Goal: Task Accomplishment & Management: Complete application form

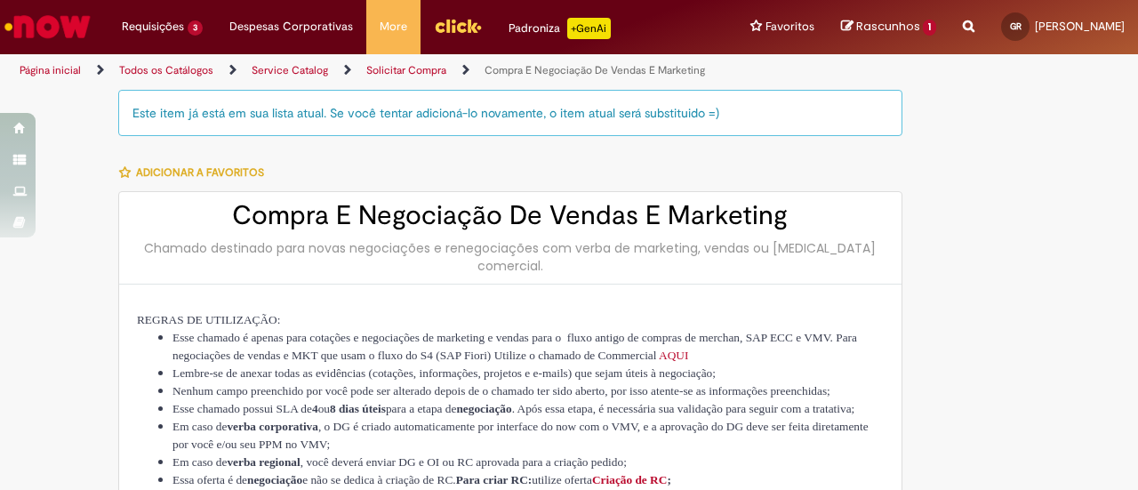
type input "**********"
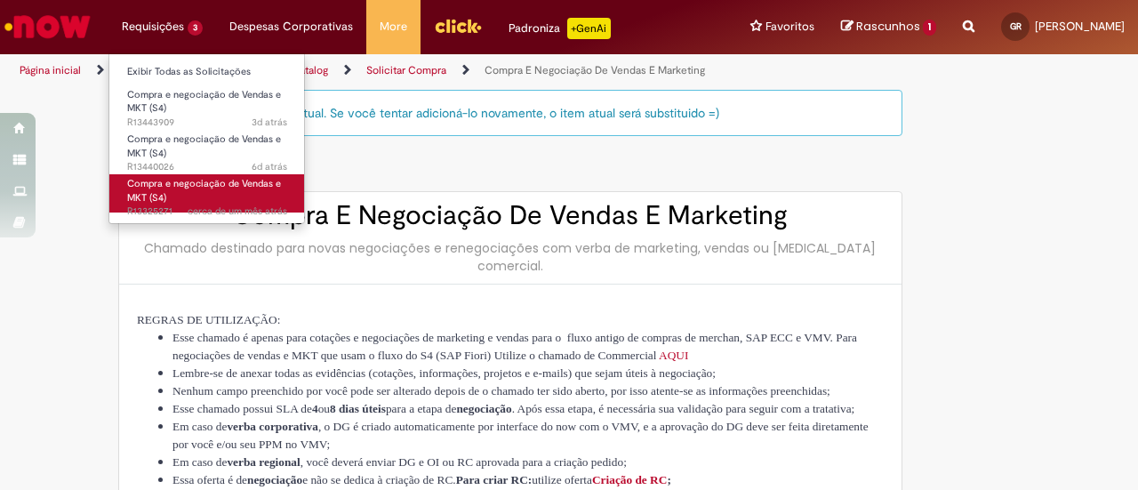
click at [178, 198] on link "Compra e negociação de Vendas e MKT (S4) cerca de um mês atrás cerca de um mês …" at bounding box center [207, 193] width 196 height 38
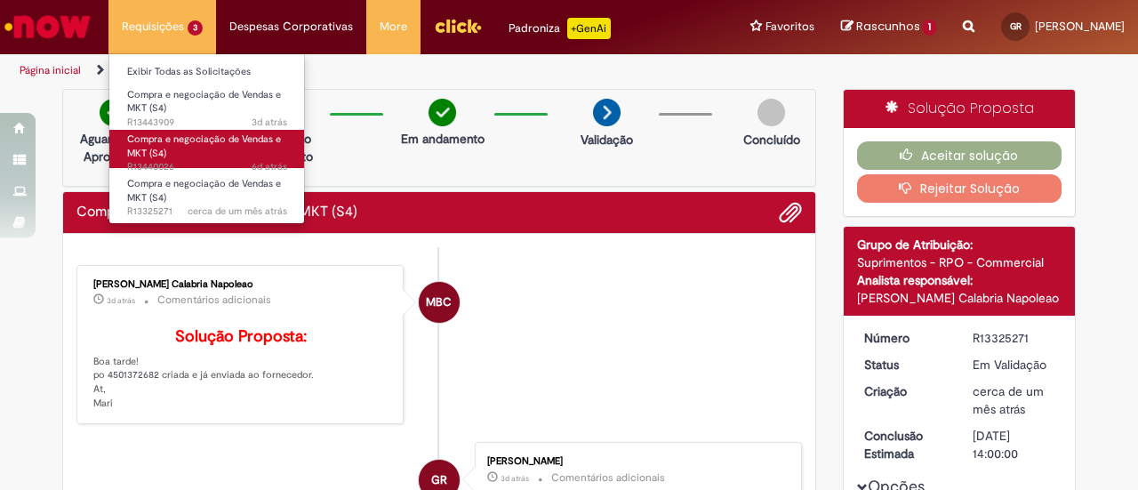
click at [164, 142] on span "Compra e negociação de Vendas e MKT (S4)" at bounding box center [204, 146] width 154 height 28
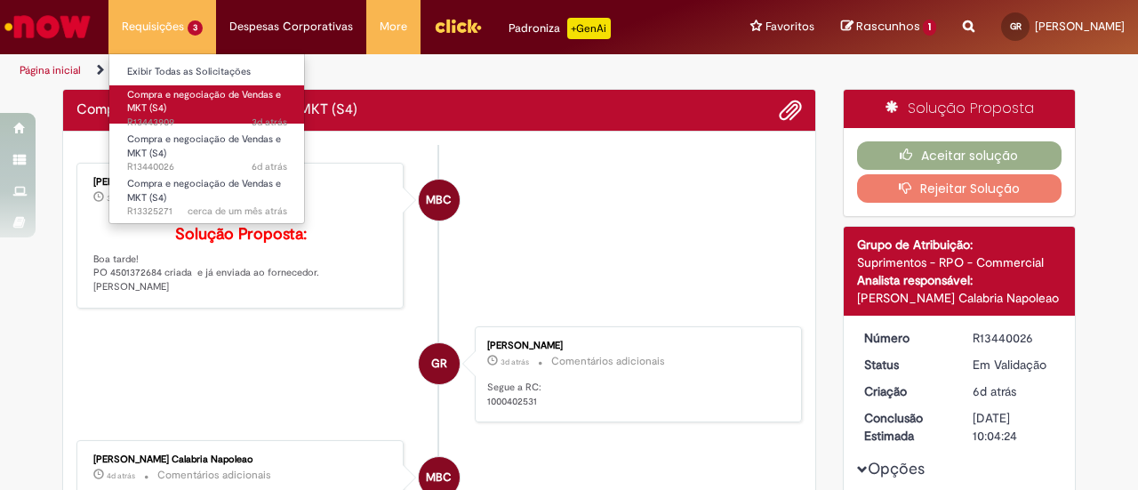
click at [165, 110] on span "Compra e negociação de Vendas e MKT (S4)" at bounding box center [204, 102] width 154 height 28
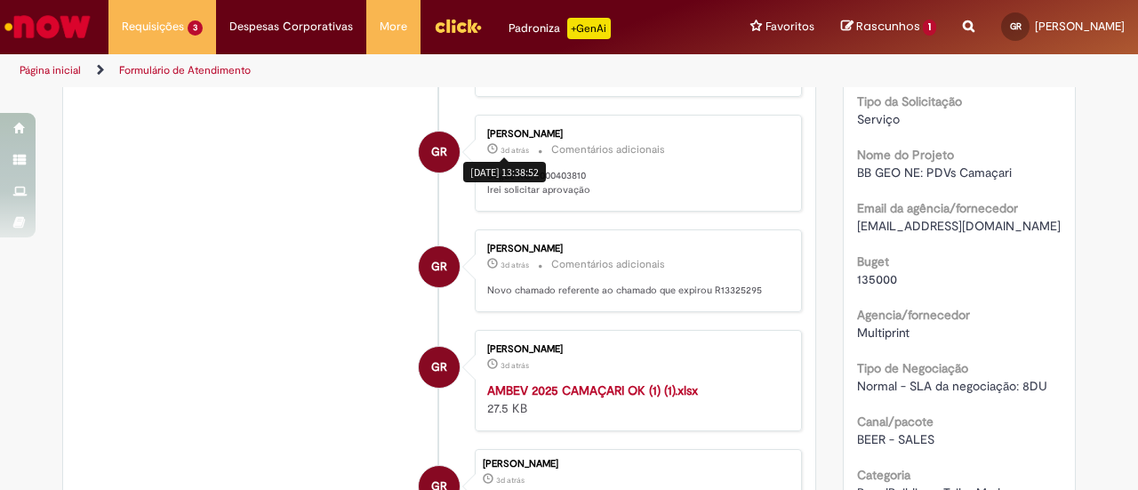
scroll to position [333, 0]
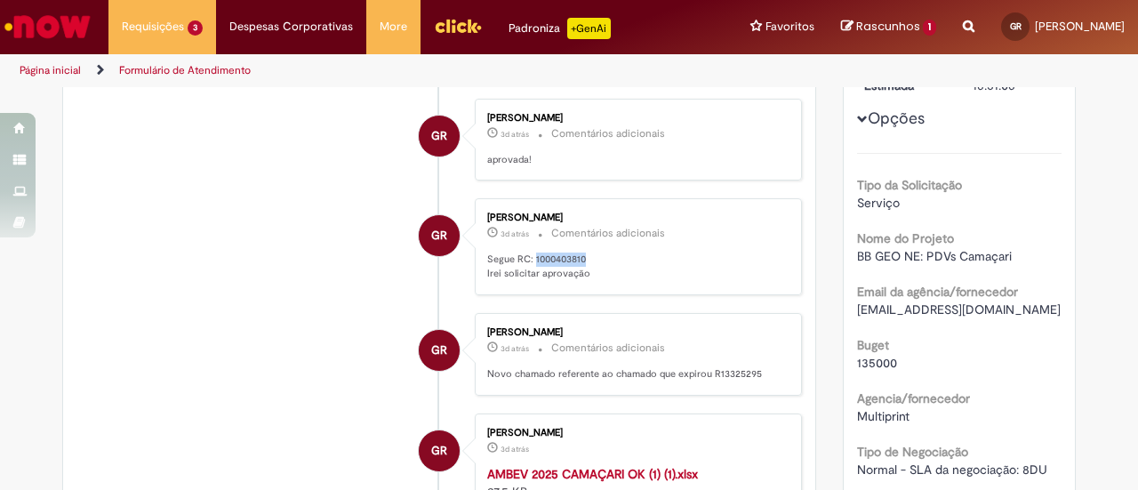
drag, startPoint x: 580, startPoint y: 252, endPoint x: 528, endPoint y: 252, distance: 51.6
click at [528, 252] on p "Segue RC: 1000403810 Irei solicitar aprovação" at bounding box center [635, 266] width 296 height 28
copy p "1000403810"
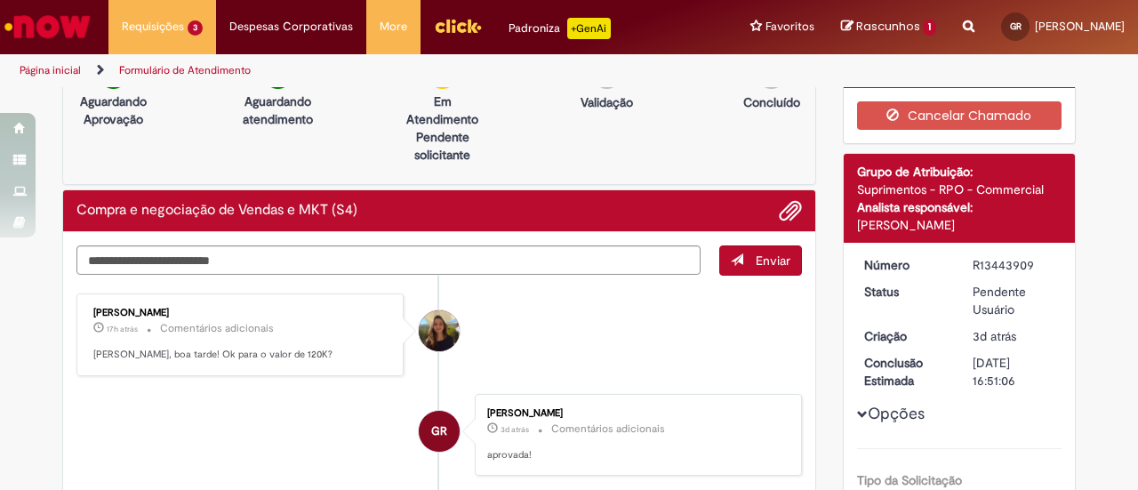
scroll to position [0, 0]
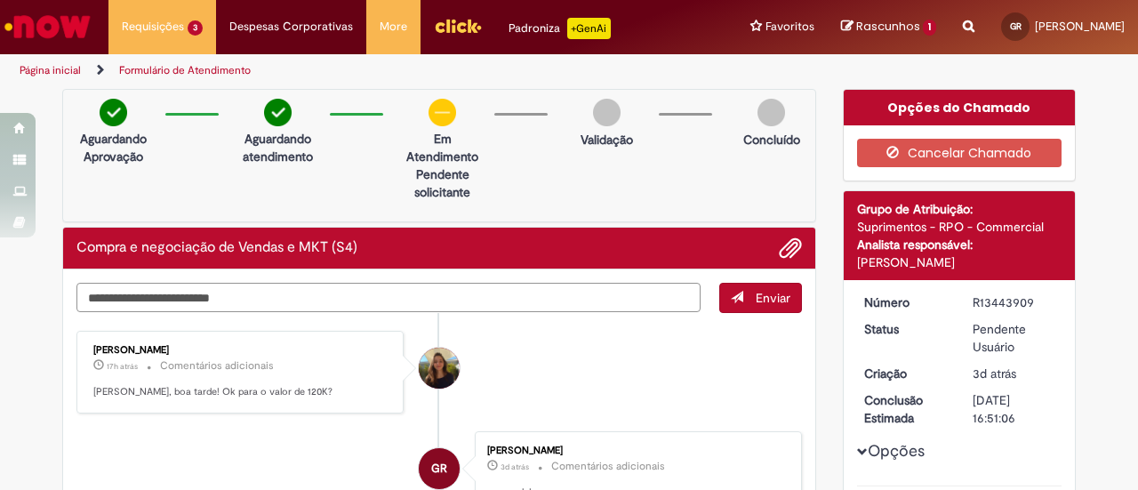
click at [304, 296] on textarea "Digite sua mensagem aqui..." at bounding box center [388, 297] width 624 height 29
type textarea "**********"
click at [748, 302] on button "Enviar" at bounding box center [760, 298] width 83 height 30
